Goal: Task Accomplishment & Management: Manage account settings

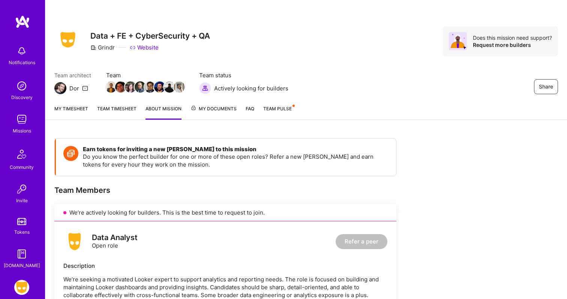
click at [67, 109] on link "My timesheet" at bounding box center [71, 112] width 34 height 15
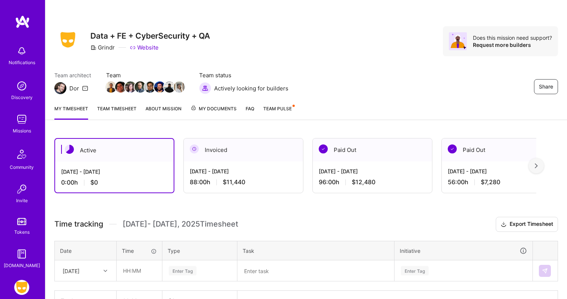
click at [277, 48] on div "Share Data + FE + CyberSecurity + QA Grindr Website Does this mission need supp…" at bounding box center [305, 41] width 503 height 30
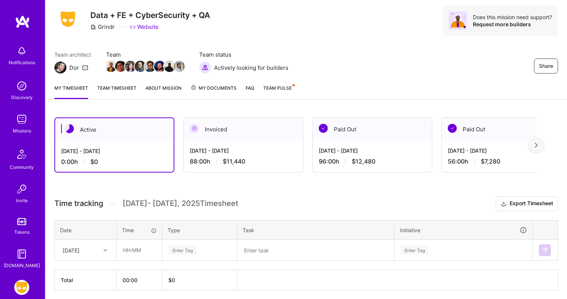
scroll to position [48, 0]
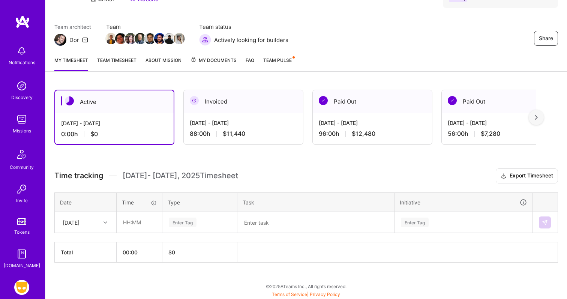
click at [95, 226] on div "[DATE]" at bounding box center [80, 222] width 42 height 12
click at [83, 269] on div "Mon, Aug 18" at bounding box center [85, 271] width 61 height 14
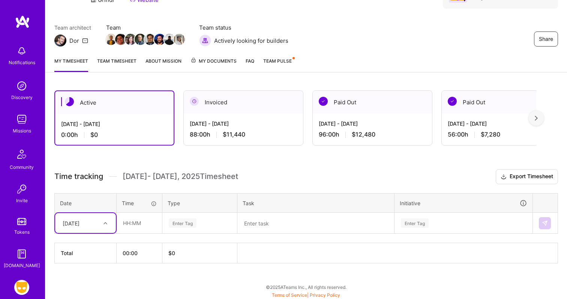
click at [278, 165] on div "Active Aug 16 - Aug 31, 2025 0:00 h $0 Invoiced Aug 1 - Aug 15, 2025 88:00 h $1…" at bounding box center [305, 190] width 521 height 218
click at [217, 60] on span "My Documents" at bounding box center [213, 61] width 46 height 8
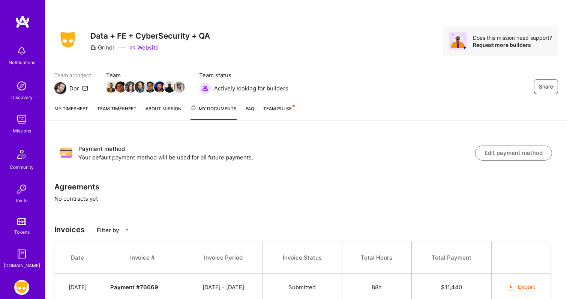
click at [71, 108] on link "My timesheet" at bounding box center [71, 112] width 34 height 15
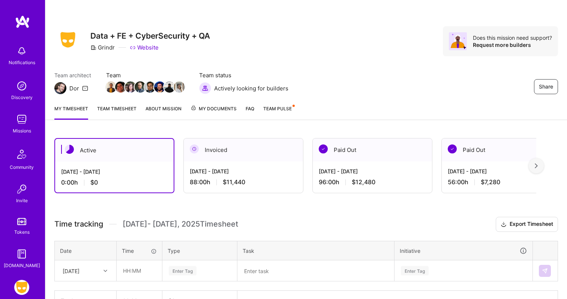
click at [150, 128] on div "Share Data + FE + CyberSecurity + QA Grindr Website Does this mission need supp…" at bounding box center [306, 173] width 522 height 347
click at [177, 133] on div "Active Aug 16 - Aug 31, 2025 0:00 h $0 Invoiced Aug 1 - Aug 15, 2025 88:00 h $1…" at bounding box center [305, 238] width 521 height 218
click at [123, 115] on link "Team timesheet" at bounding box center [116, 112] width 39 height 15
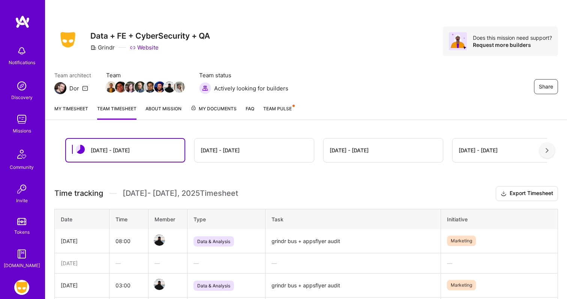
click at [165, 110] on link "About Mission" at bounding box center [163, 112] width 36 height 15
